Goal: Task Accomplishment & Management: Use online tool/utility

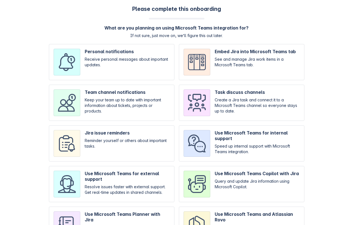
click at [97, 72] on input "checkbox" at bounding box center [112, 62] width 126 height 36
checkbox input "true"
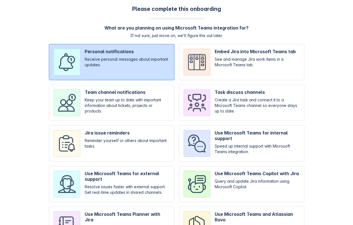
scroll to position [38, 0]
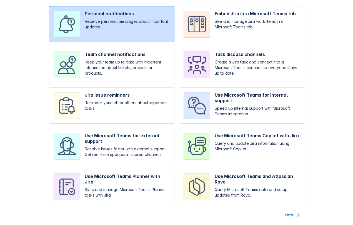
click at [291, 216] on span "Next" at bounding box center [290, 214] width 8 height 9
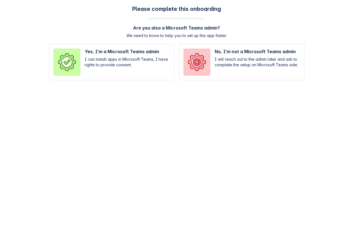
click at [228, 62] on input "radio" at bounding box center [242, 62] width 126 height 36
radio input "true"
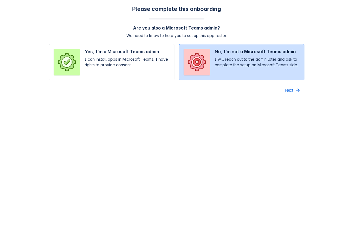
click at [295, 90] on span "button" at bounding box center [298, 90] width 7 height 7
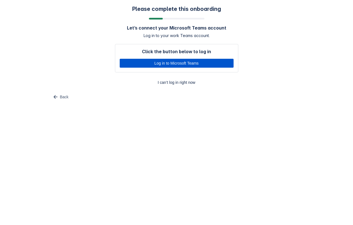
click at [212, 65] on span "Log in to Microsoft Teams" at bounding box center [176, 63] width 107 height 9
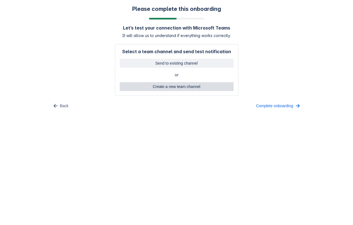
click at [193, 89] on span "Create a new team channel" at bounding box center [176, 86] width 107 height 9
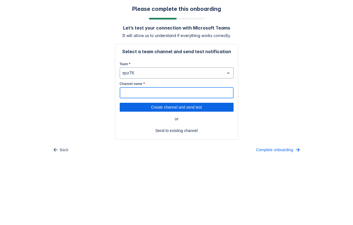
click at [179, 93] on input "Channel name *" at bounding box center [176, 93] width 113 height 10
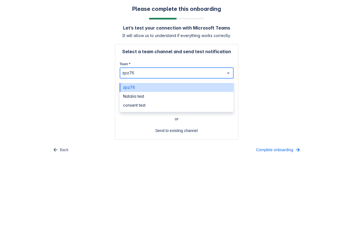
click at [145, 75] on div at bounding box center [172, 73] width 100 height 7
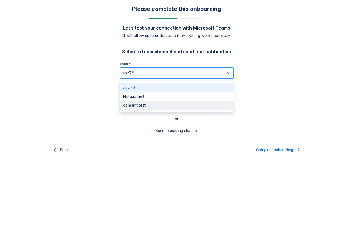
click at [142, 104] on div "consent test" at bounding box center [177, 105] width 114 height 9
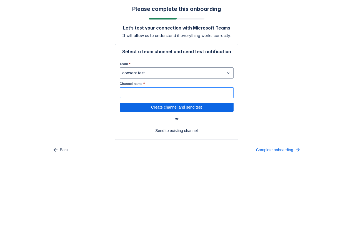
click at [142, 89] on input "Channel name *" at bounding box center [176, 93] width 113 height 10
click at [138, 106] on span "Create channel and send test" at bounding box center [176, 107] width 107 height 9
type input "666"
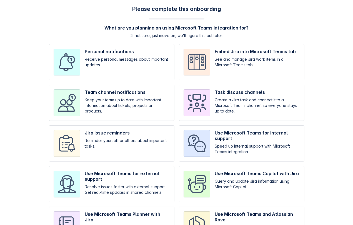
click at [125, 98] on input "checkbox" at bounding box center [112, 103] width 126 height 36
checkbox input "true"
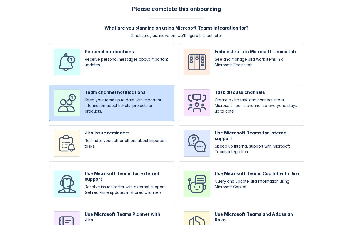
scroll to position [38, 0]
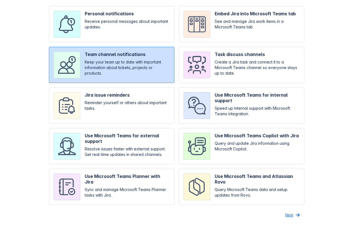
click at [290, 217] on span "Next" at bounding box center [290, 214] width 8 height 9
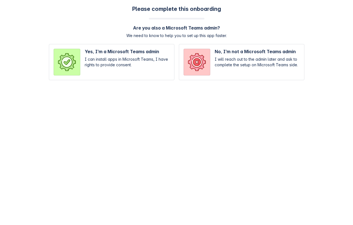
click at [226, 71] on input "radio" at bounding box center [242, 62] width 126 height 36
radio input "true"
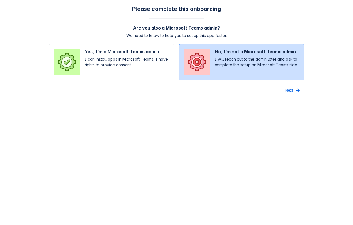
click at [289, 92] on span "Next" at bounding box center [290, 90] width 8 height 9
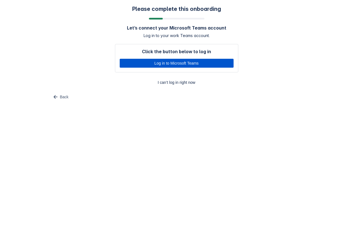
click at [174, 62] on span "Log in to Microsoft Teams" at bounding box center [176, 63] width 107 height 9
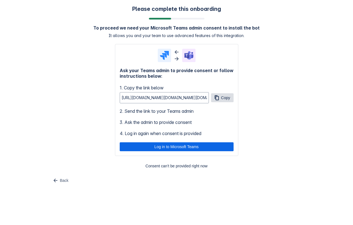
click at [228, 100] on span "Copy" at bounding box center [225, 97] width 9 height 9
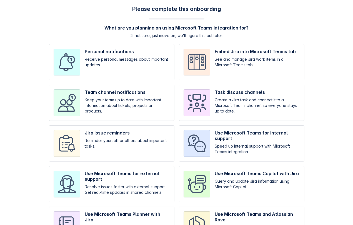
click at [215, 101] on input "checkbox" at bounding box center [242, 103] width 126 height 36
checkbox input "true"
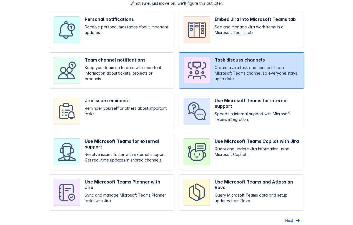
scroll to position [38, 0]
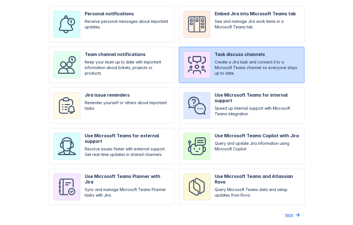
click at [288, 214] on span "Next" at bounding box center [290, 214] width 8 height 9
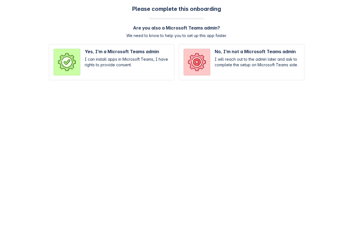
click at [232, 61] on input "radio" at bounding box center [242, 62] width 126 height 36
radio input "true"
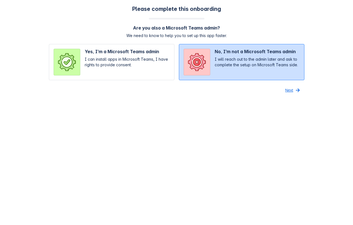
click at [287, 89] on span "Next" at bounding box center [290, 90] width 8 height 9
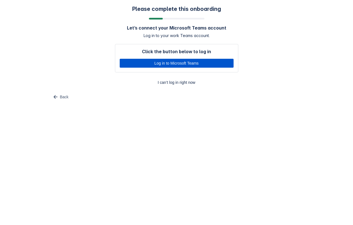
click at [226, 64] on span "Log in to Microsoft Teams" at bounding box center [176, 63] width 107 height 9
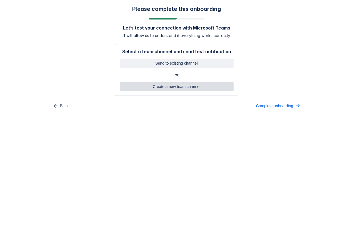
click at [144, 87] on span "Create a new team channel" at bounding box center [176, 86] width 107 height 9
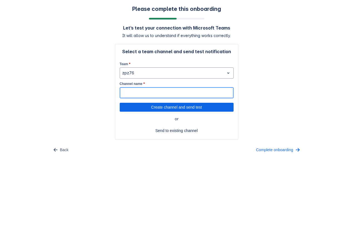
click at [140, 93] on input "Channel name *" at bounding box center [176, 93] width 113 height 10
type input "6666"
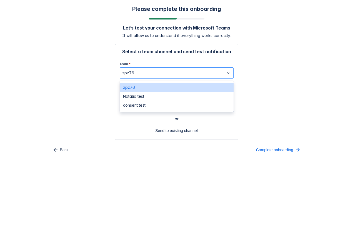
click at [180, 67] on div "zpz76" at bounding box center [177, 72] width 114 height 11
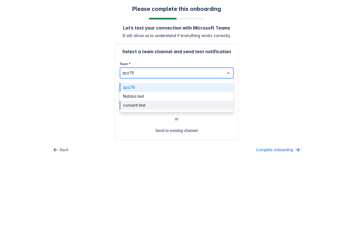
click at [147, 105] on div "consent test" at bounding box center [177, 105] width 114 height 9
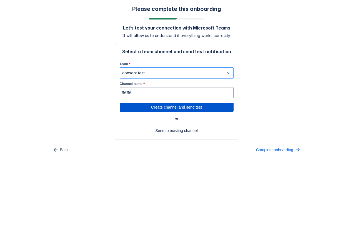
click at [172, 107] on span "Create channel and send test" at bounding box center [176, 107] width 107 height 9
